Goal: Navigation & Orientation: Find specific page/section

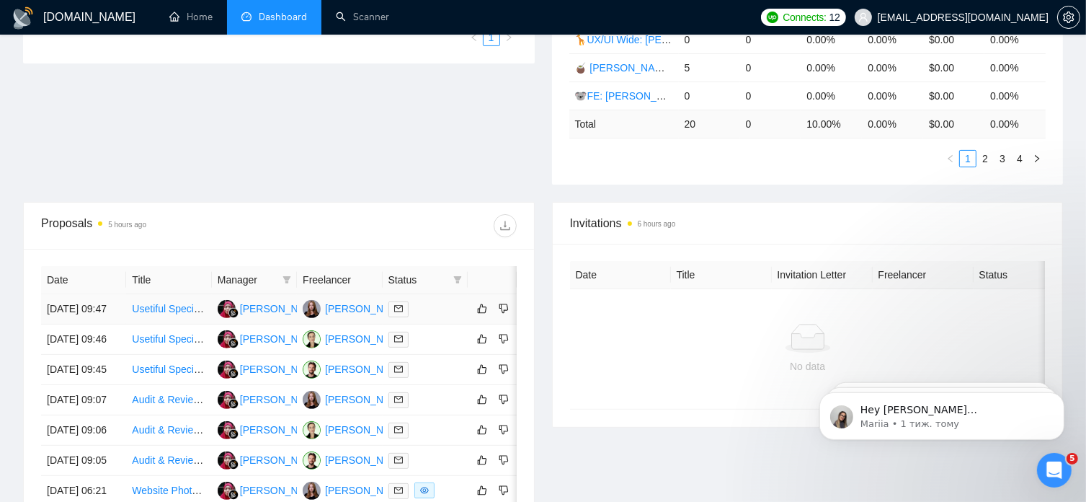
scroll to position [386, 0]
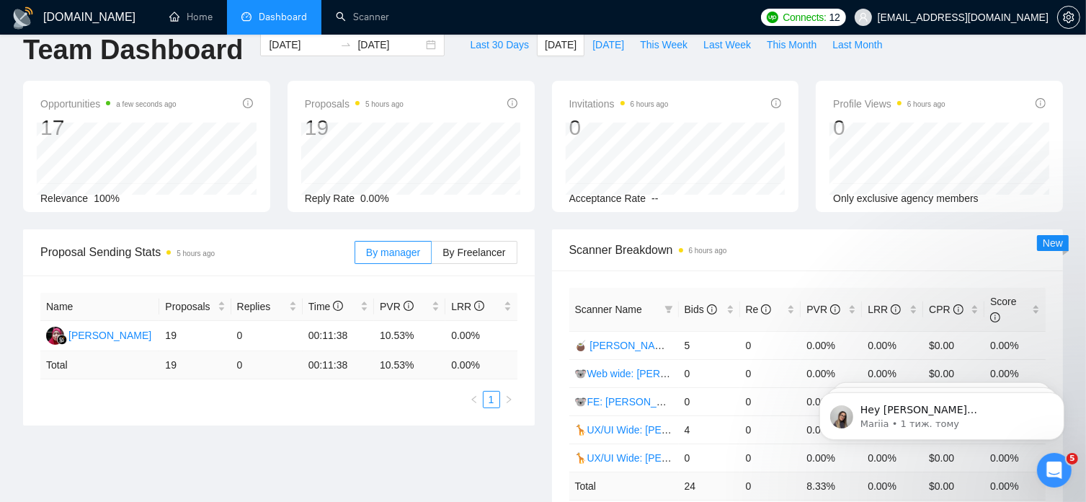
scroll to position [24, 0]
click at [592, 48] on span "[DATE]" at bounding box center [608, 45] width 32 height 16
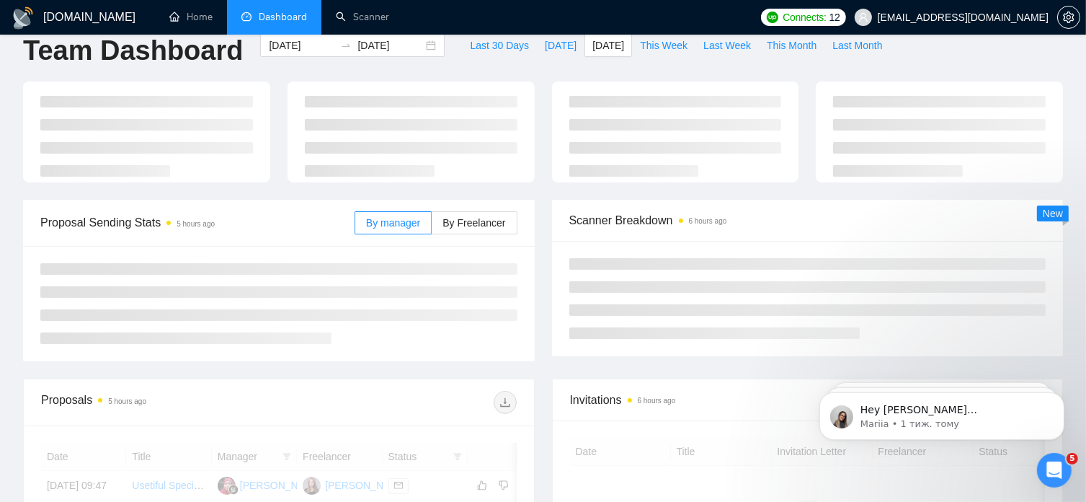
type input "[DATE]"
click at [545, 43] on span "[DATE]" at bounding box center [561, 45] width 32 height 16
type input "[DATE]"
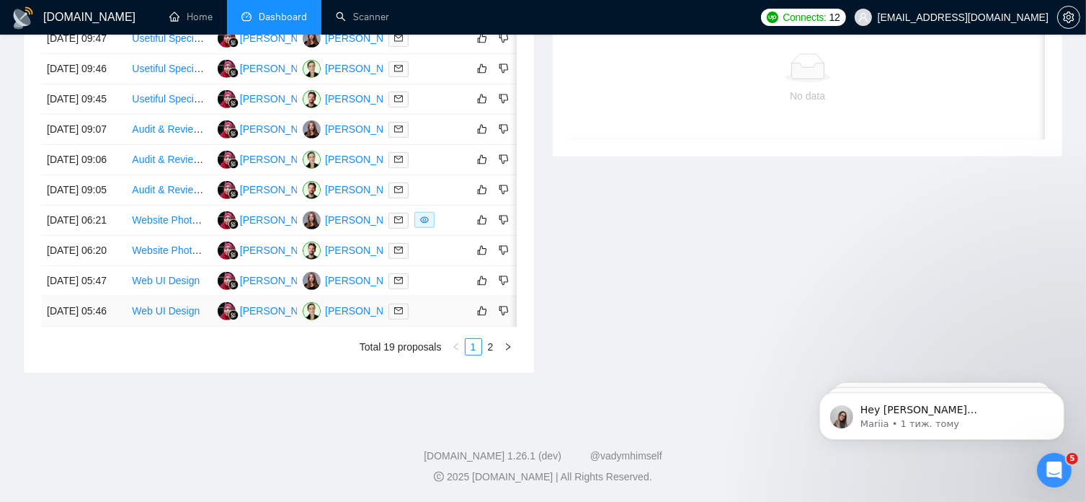
scroll to position [785, 0]
click at [1055, 470] on icon "Відкрити програму для спілкування Intercom" at bounding box center [1052, 468] width 24 height 24
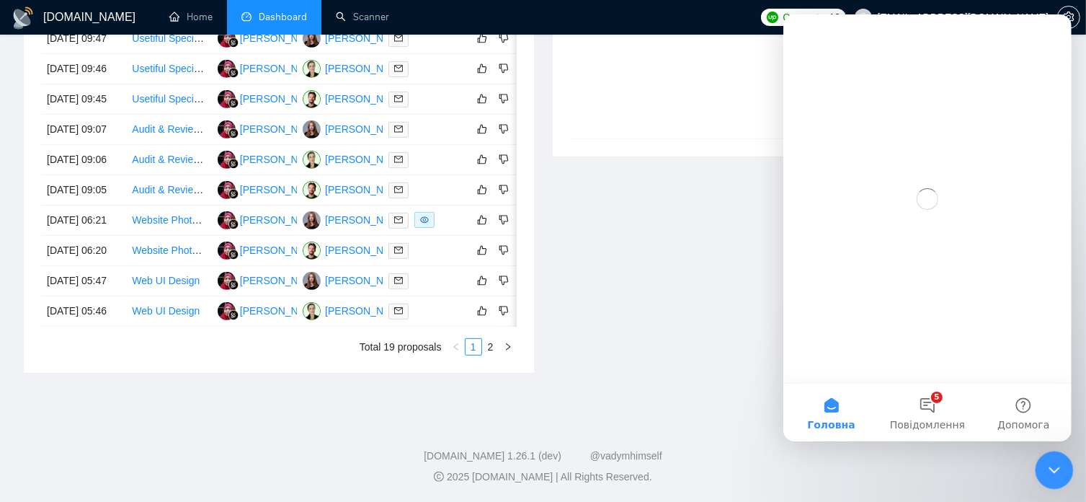
scroll to position [0, 0]
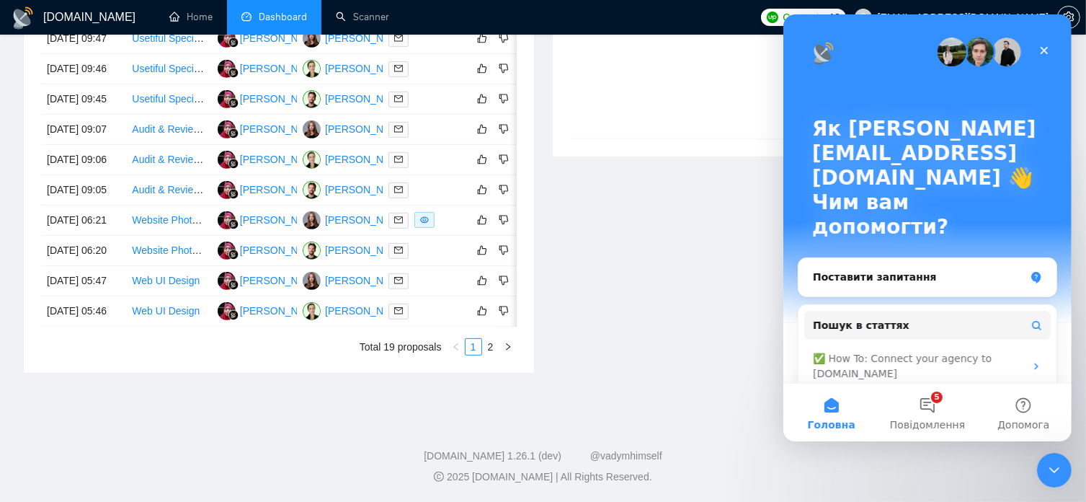
click at [757, 330] on div "Invitations 6 hours ago Date Title Invitation Letter Freelancer Status No data" at bounding box center [807, 153] width 529 height 442
click at [1042, 50] on icon "Закрити" at bounding box center [1044, 51] width 12 height 12
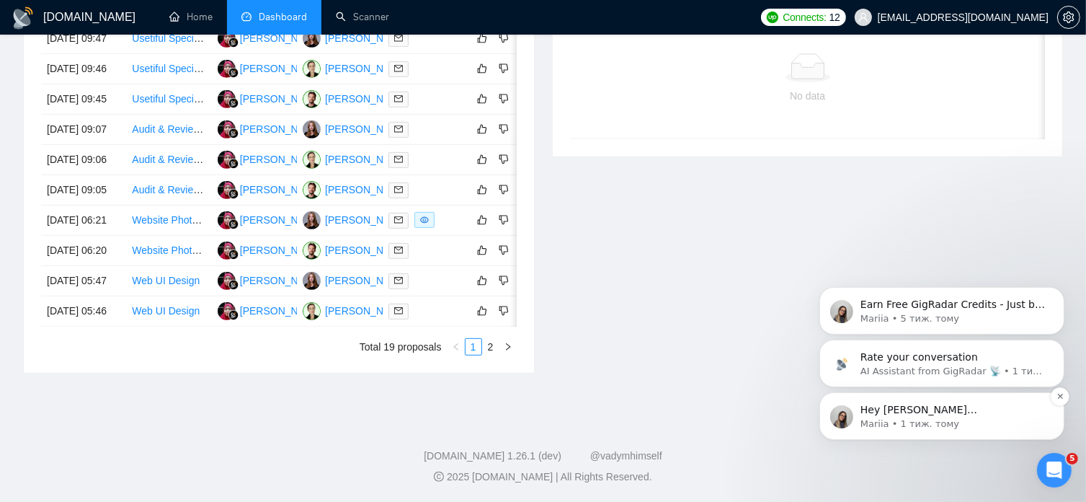
click at [966, 414] on p "Hey [PERSON_NAME][EMAIL_ADDRESS][DOMAIN_NAME], Looks like your Upwork agency [P…" at bounding box center [953, 409] width 186 height 14
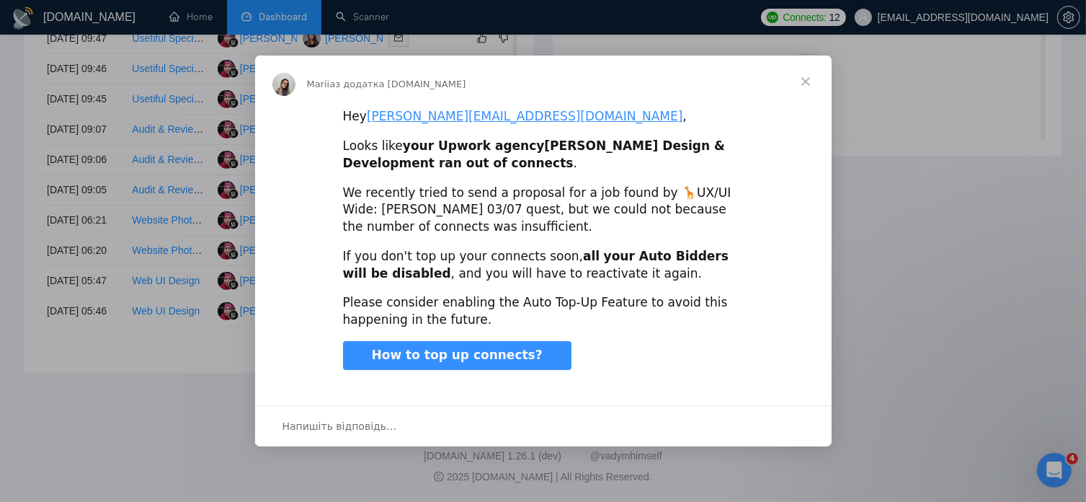
click at [802, 82] on span "Закрити" at bounding box center [806, 81] width 52 height 52
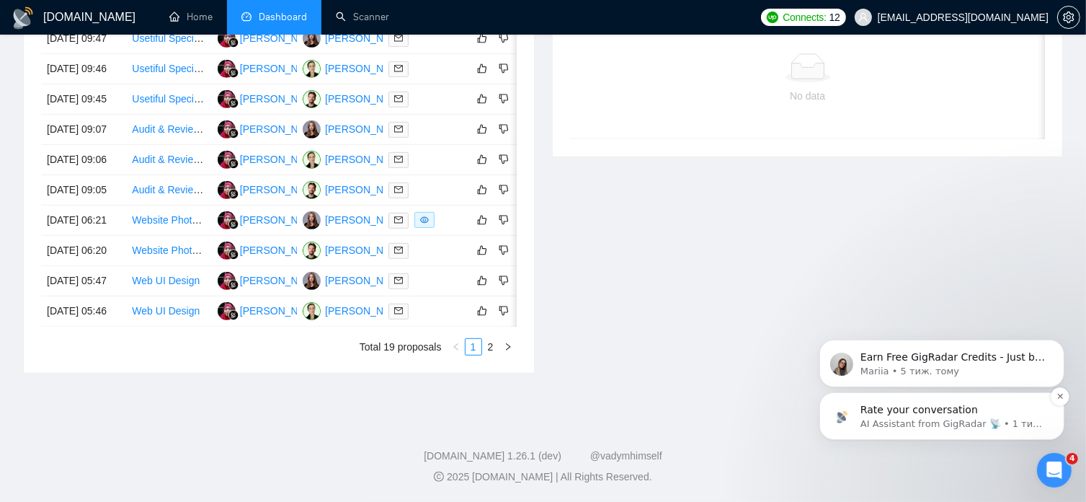
click at [863, 414] on p "Rate your conversation" at bounding box center [953, 409] width 186 height 14
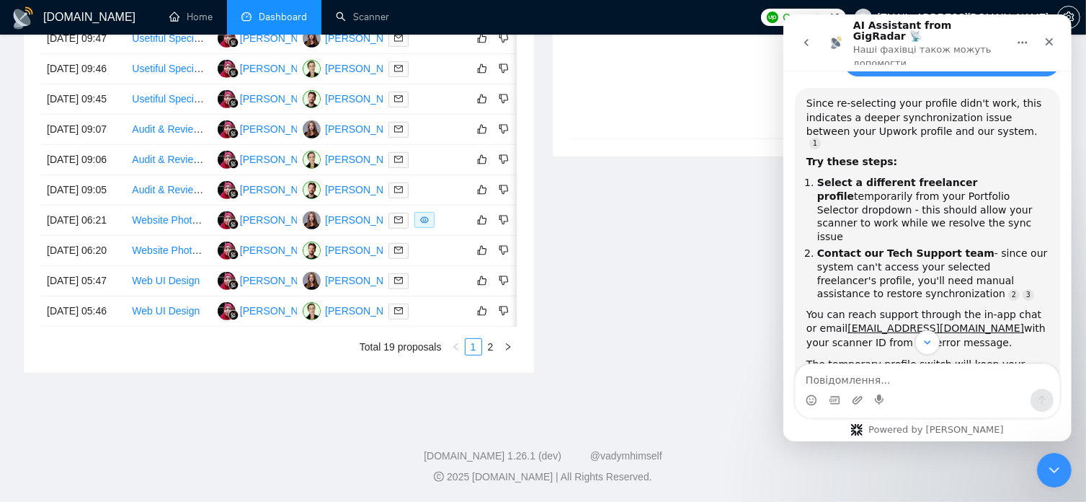
scroll to position [919, 0]
click at [1052, 36] on icon "Закрити" at bounding box center [1049, 42] width 12 height 12
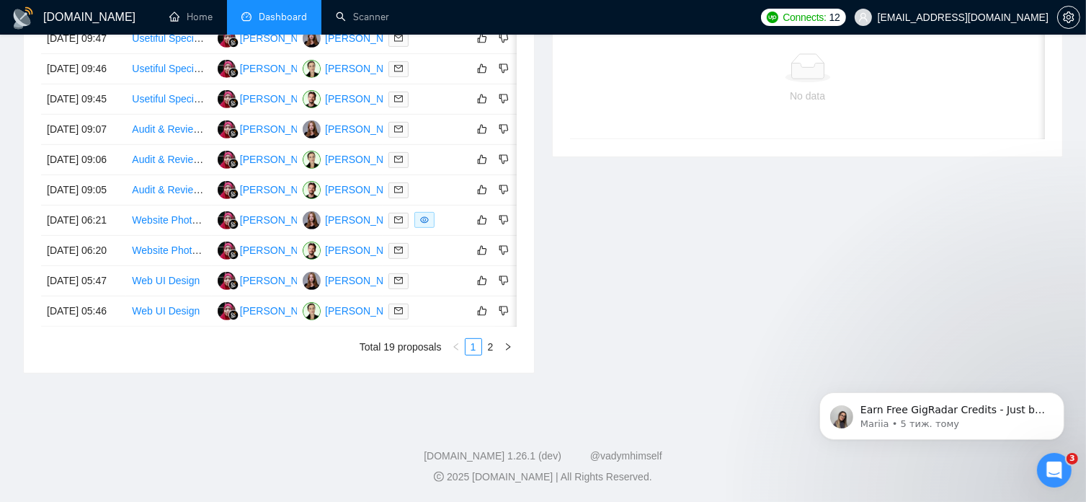
scroll to position [0, 0]
click at [914, 411] on p "Earn Free GigRadar Credits - Just by Sharing Your Story! 💬 Want more credits fo…" at bounding box center [953, 409] width 186 height 14
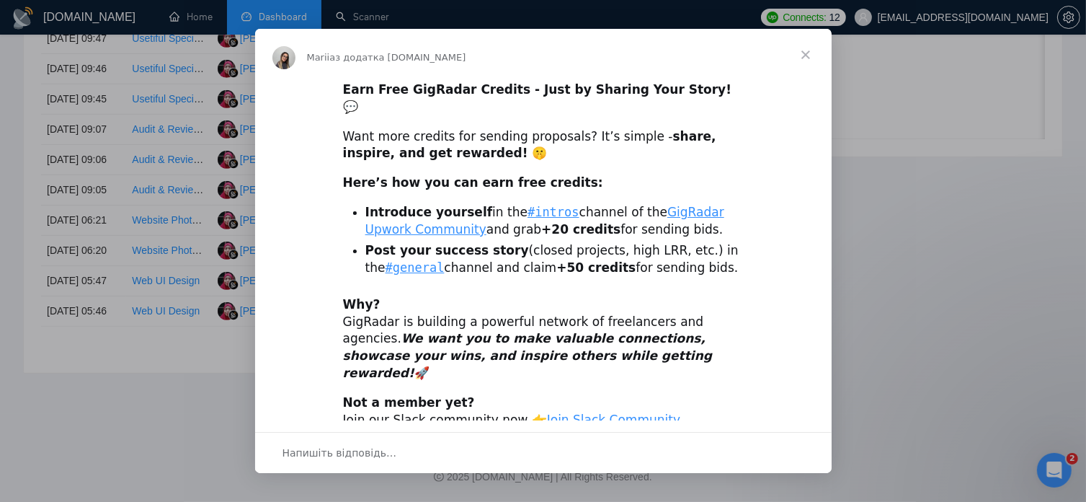
click at [807, 49] on span "Закрити" at bounding box center [806, 55] width 52 height 52
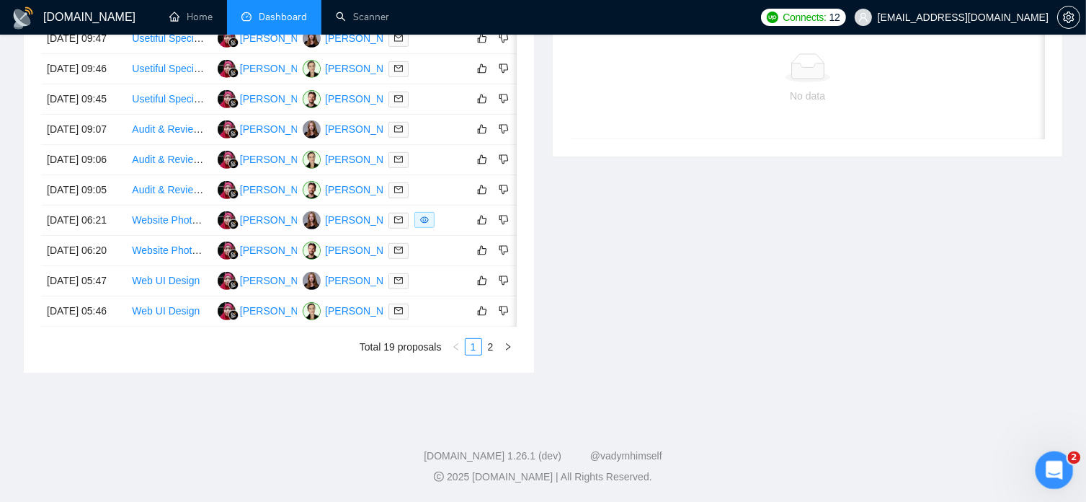
click at [1044, 476] on div "Відкрити програму для спілкування Intercom" at bounding box center [1052, 468] width 48 height 48
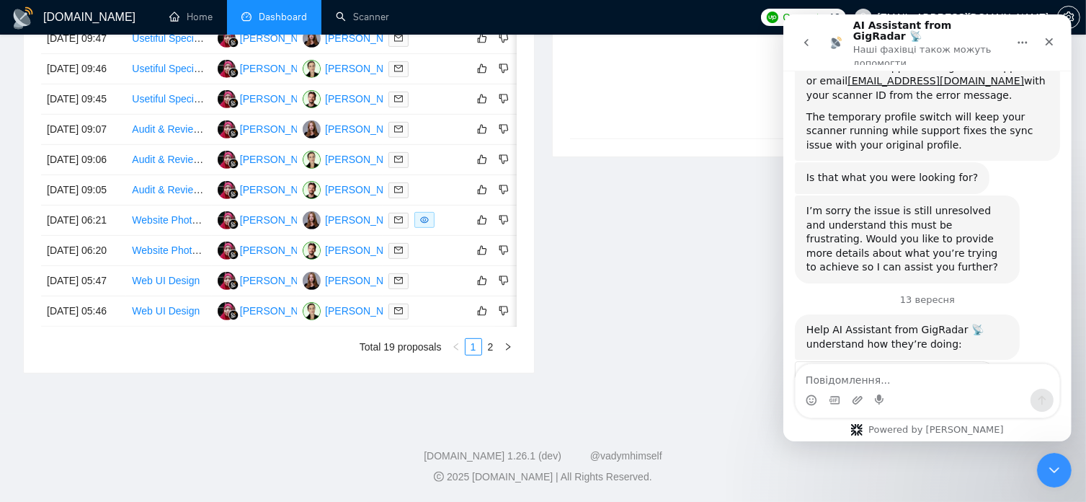
scroll to position [1175, 0]
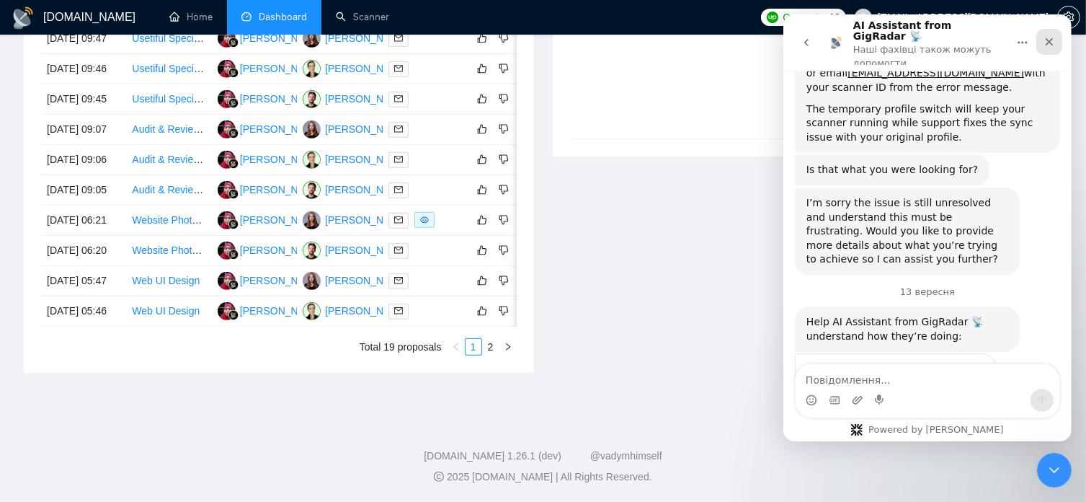
click at [1050, 38] on icon "Закрити" at bounding box center [1049, 42] width 8 height 8
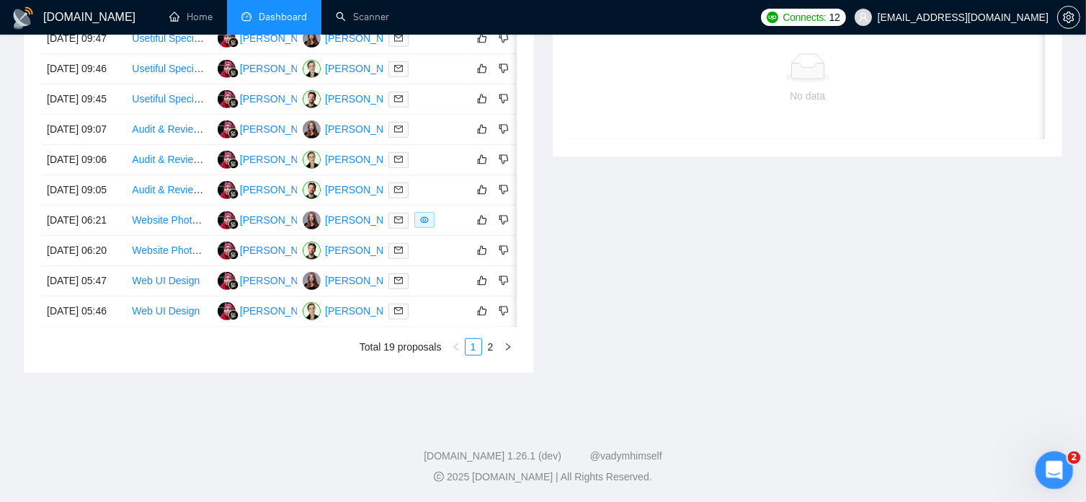
click at [1053, 463] on icon "Відкрити програму для спілкування Intercom" at bounding box center [1052, 468] width 24 height 24
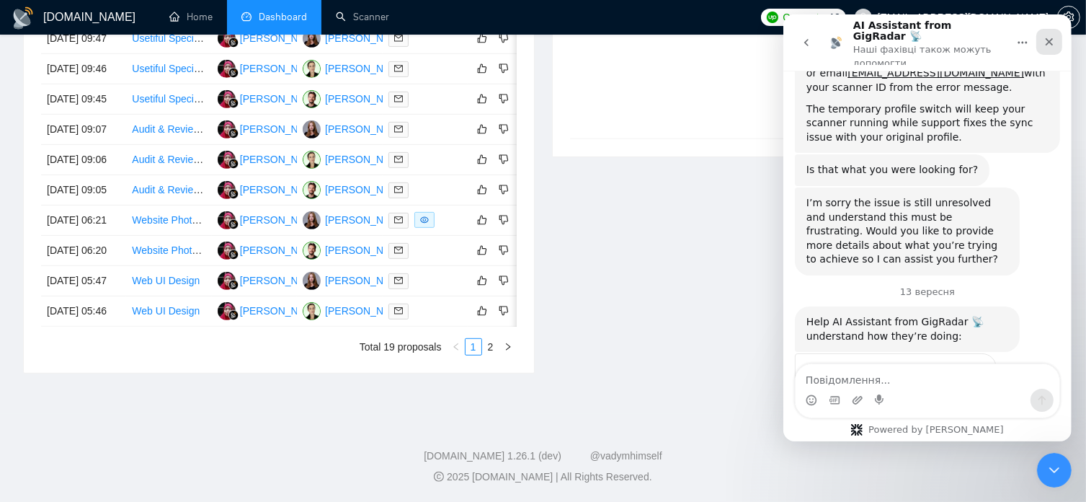
click at [1046, 38] on icon "Закрити" at bounding box center [1049, 42] width 8 height 8
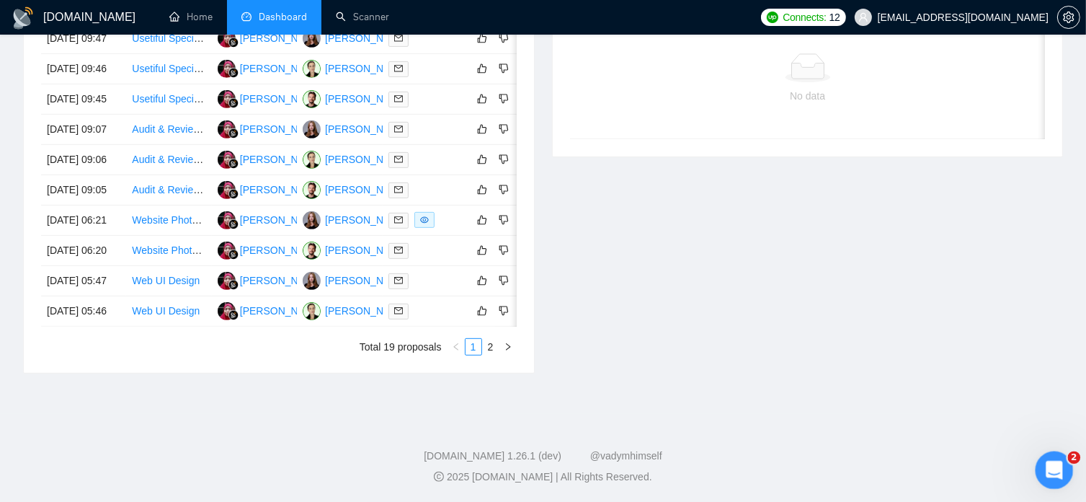
click at [1050, 460] on icon "Відкрити програму для спілкування Intercom" at bounding box center [1052, 468] width 24 height 24
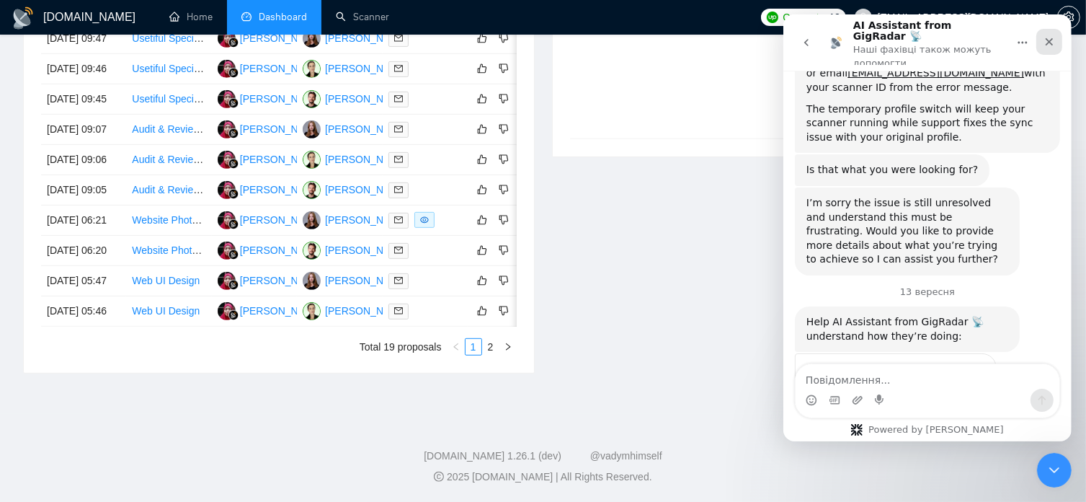
click at [1050, 40] on icon "Закрити" at bounding box center [1049, 42] width 12 height 12
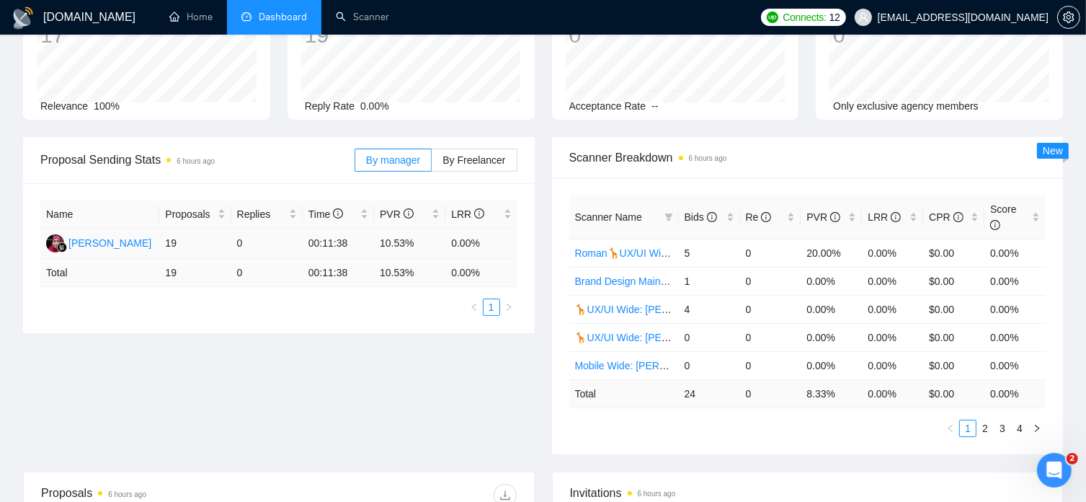
scroll to position [0, 0]
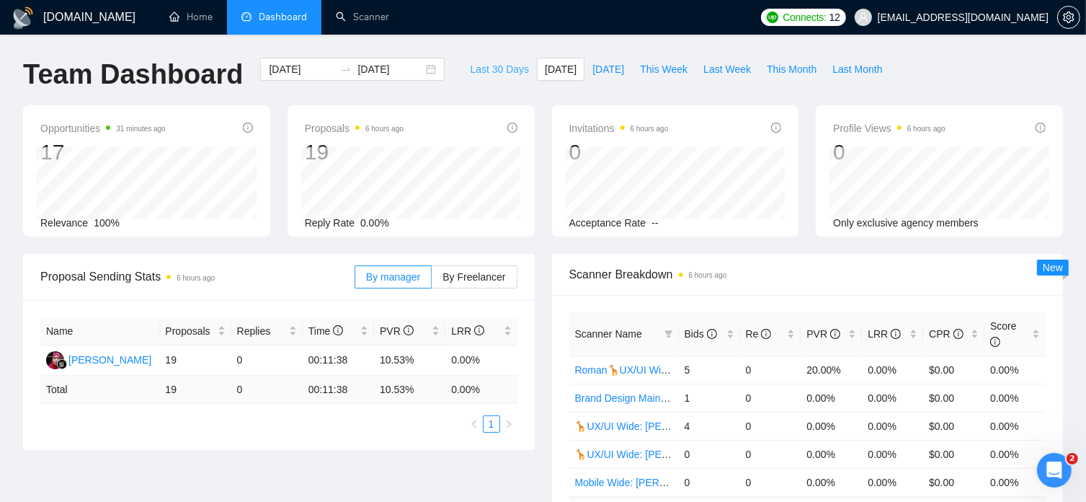
click at [487, 70] on span "Last 30 Days" at bounding box center [499, 69] width 59 height 16
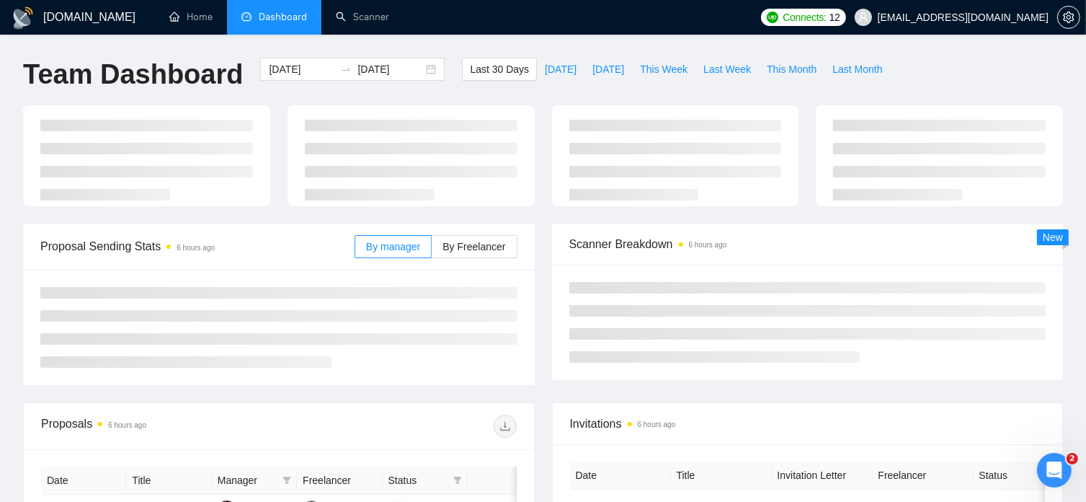
type input "[DATE]"
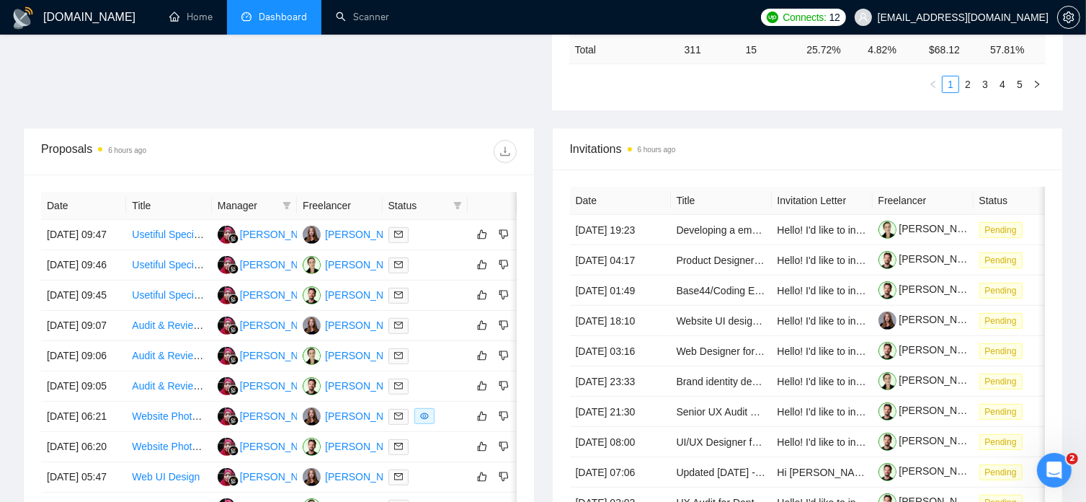
scroll to position [461, 0]
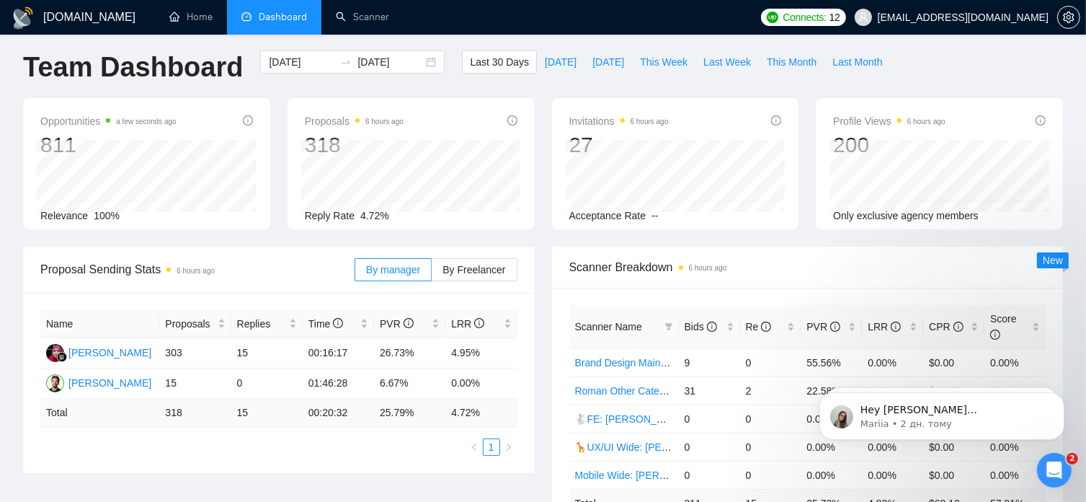
scroll to position [6, 0]
click at [545, 60] on span "[DATE]" at bounding box center [561, 63] width 32 height 16
type input "[DATE]"
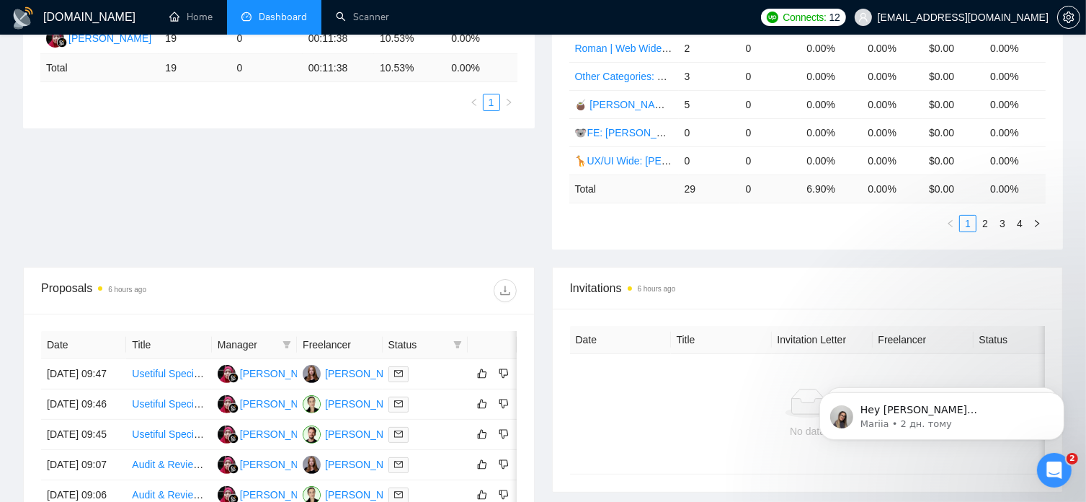
scroll to position [322, 0]
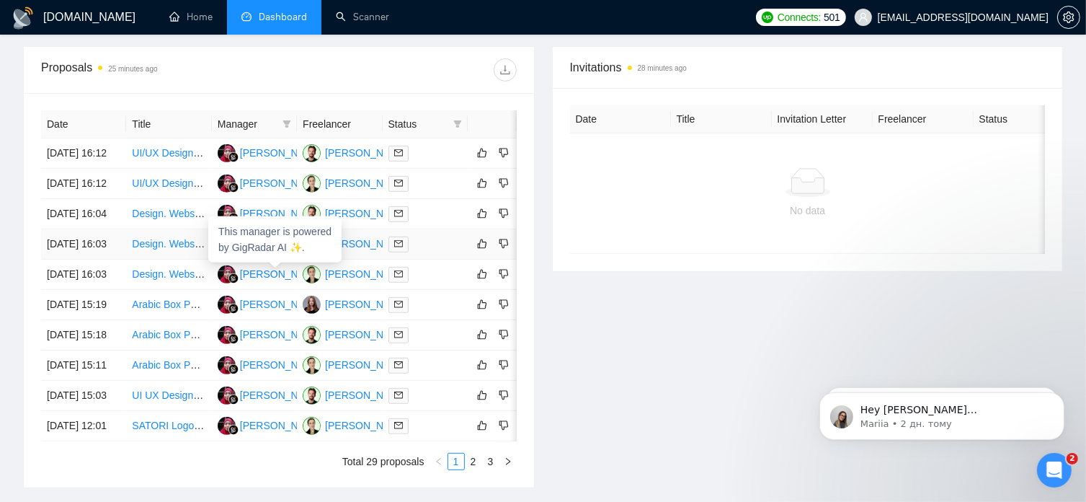
scroll to position [541, 0]
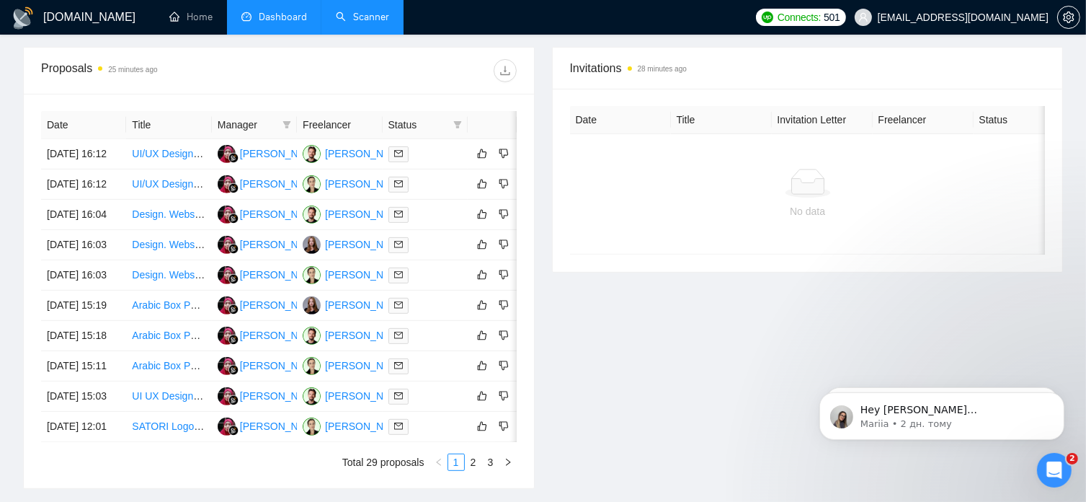
click at [366, 14] on link "Scanner" at bounding box center [362, 17] width 53 height 12
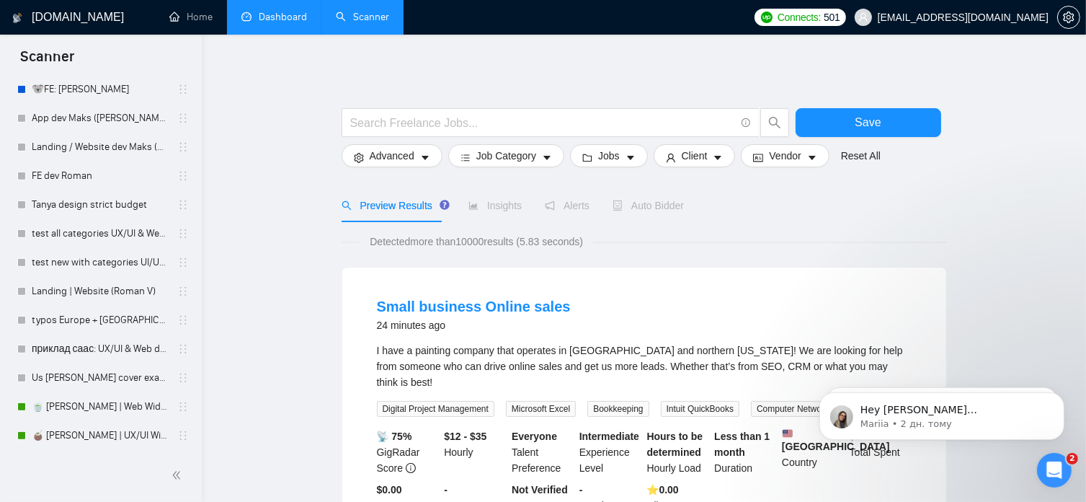
click at [291, 20] on link "Dashboard" at bounding box center [274, 17] width 66 height 12
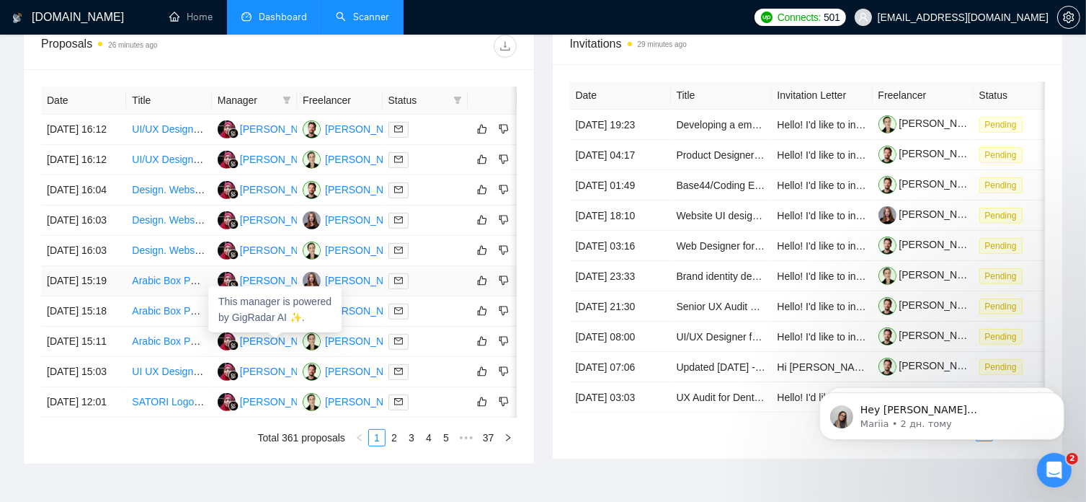
scroll to position [0, 29]
